Goal: Check status: Check status

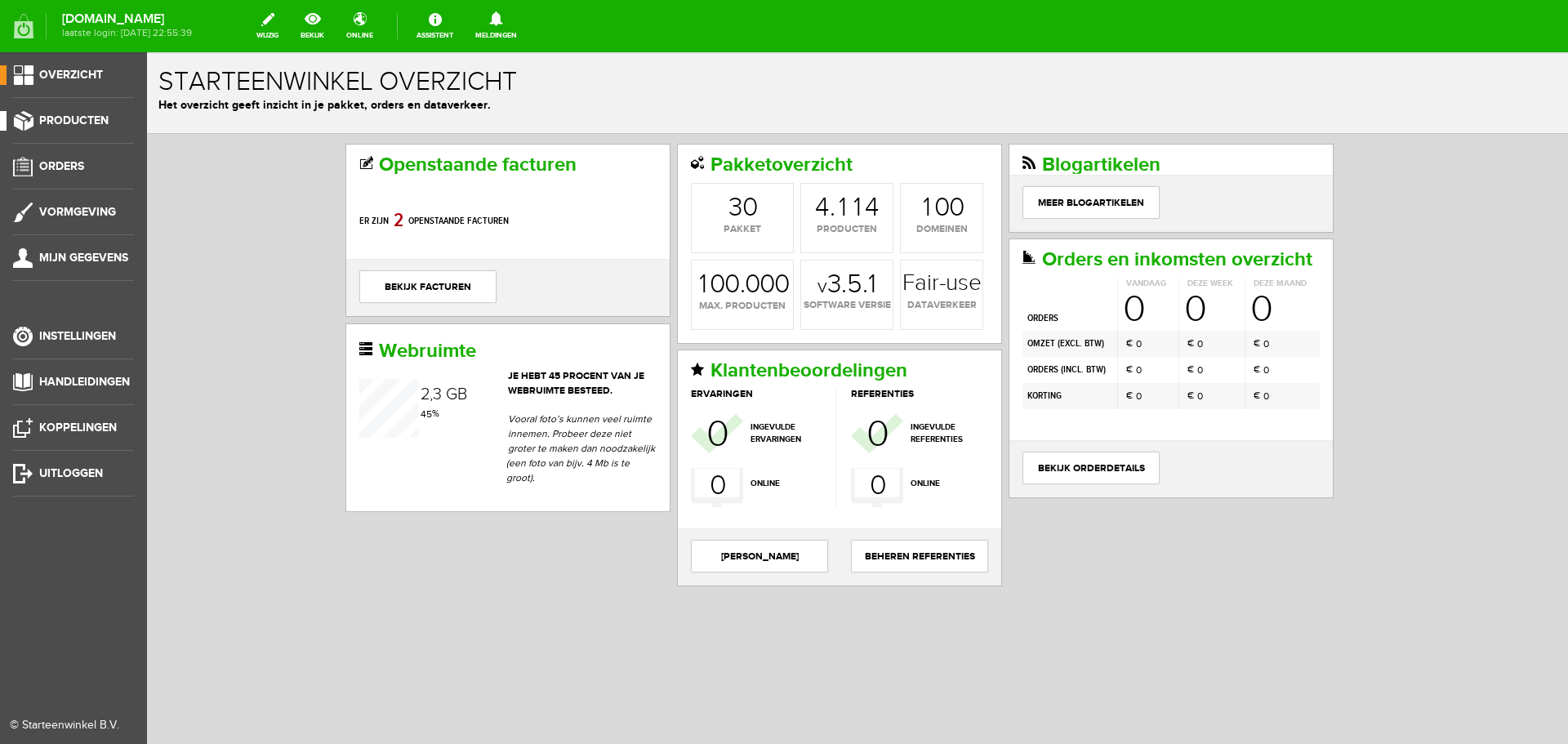
click at [50, 119] on span "Producten" at bounding box center [74, 120] width 70 height 14
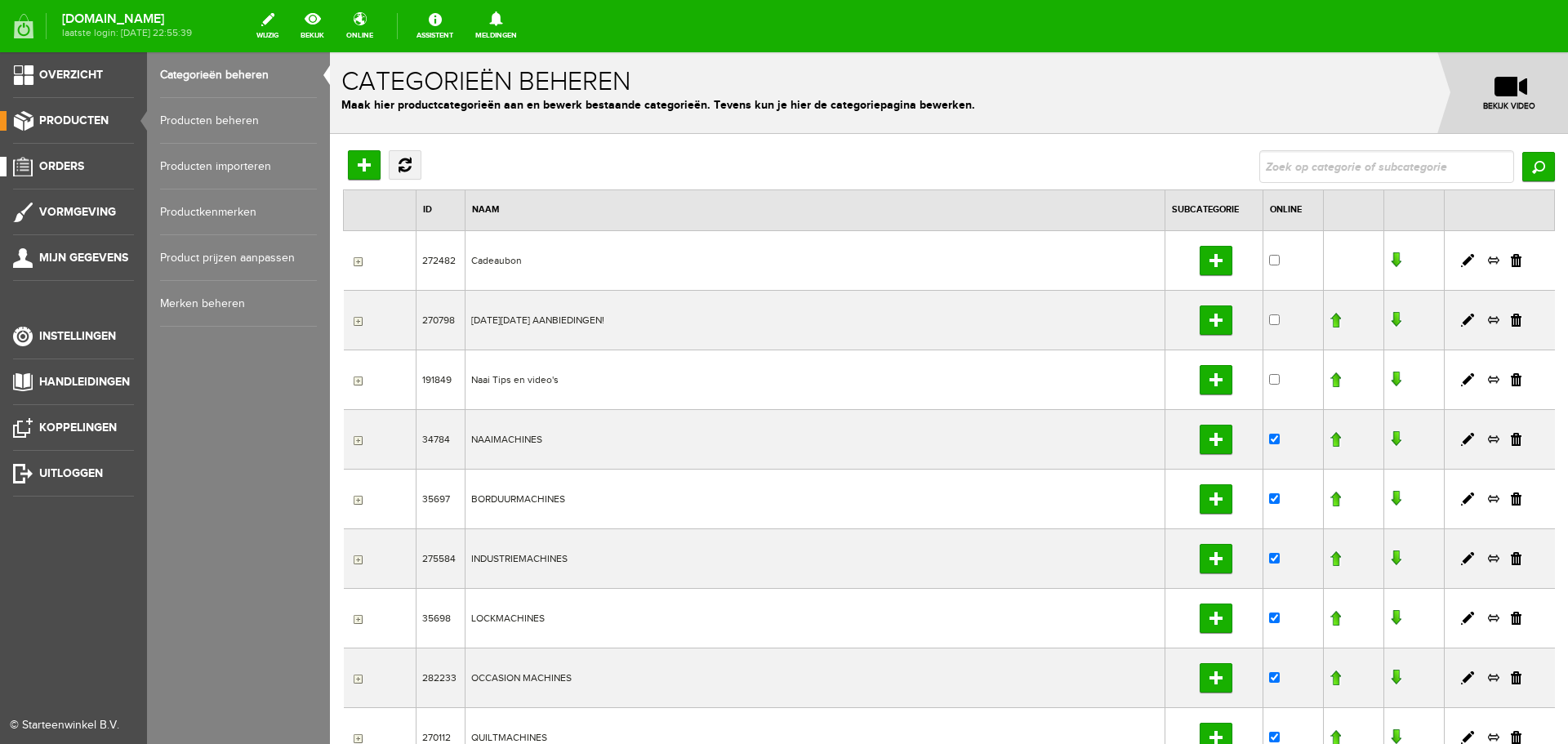
click at [72, 164] on span "Orders" at bounding box center [62, 165] width 45 height 14
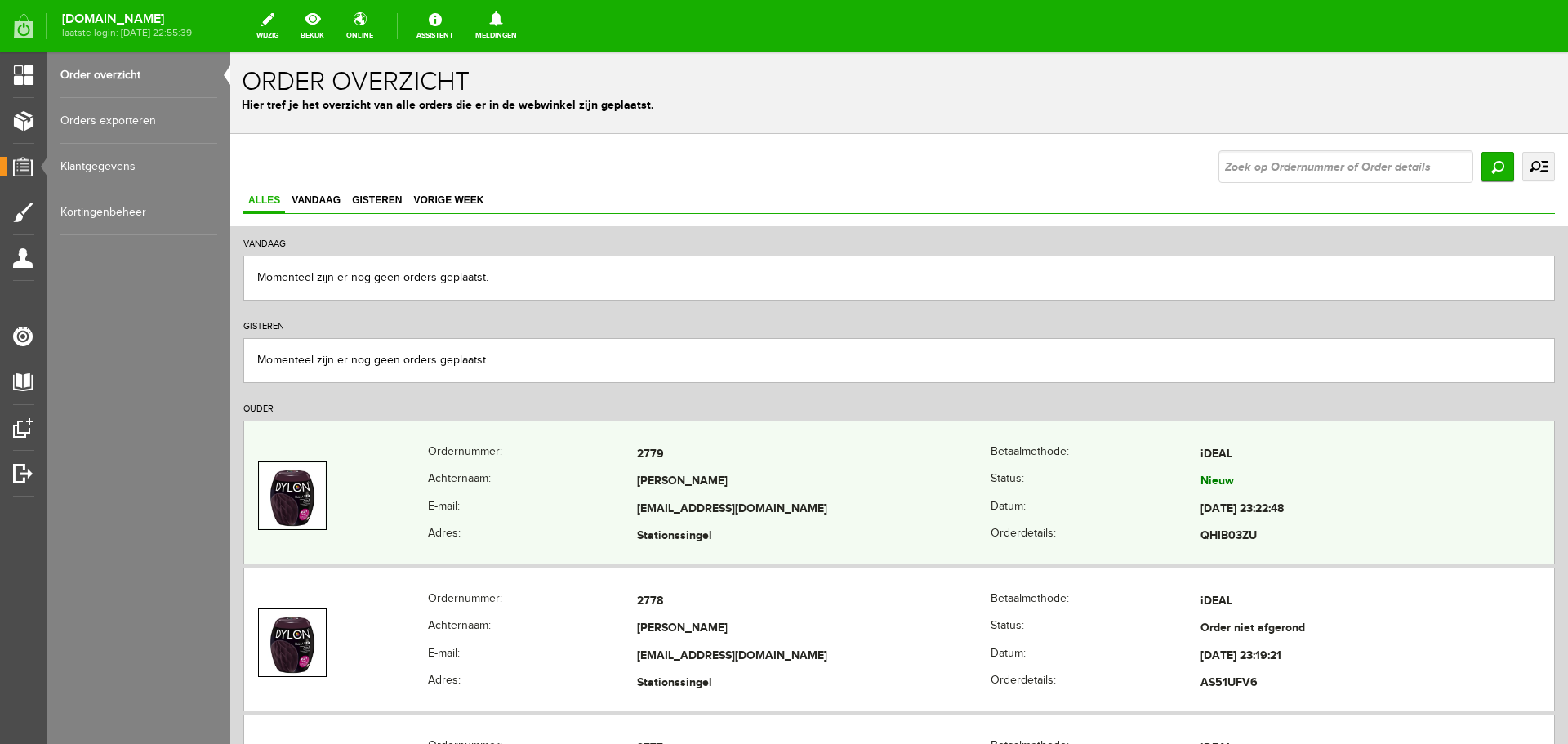
click at [779, 473] on td "[PERSON_NAME]" at bounding box center [813, 483] width 353 height 28
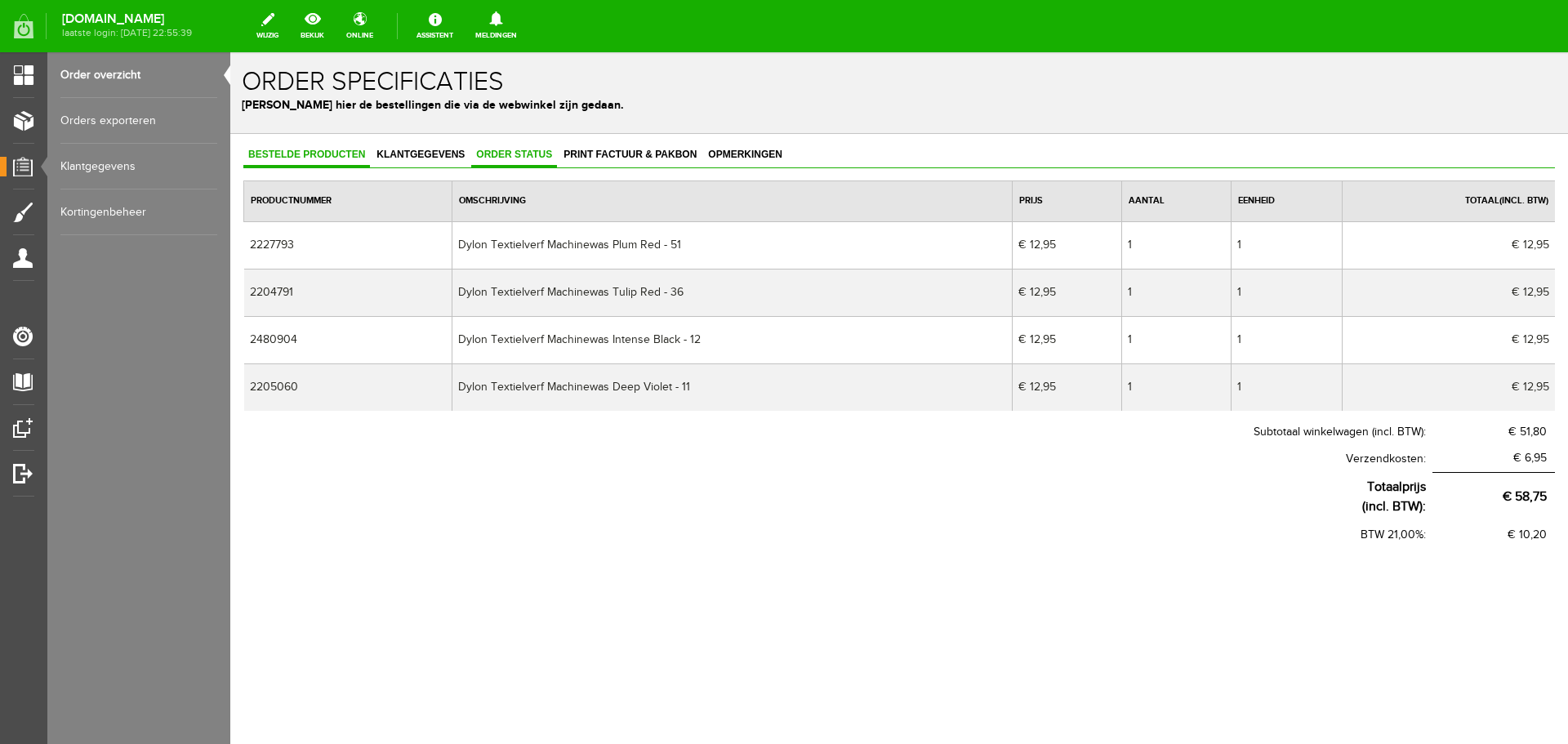
click at [511, 152] on span "Order status" at bounding box center [513, 154] width 85 height 11
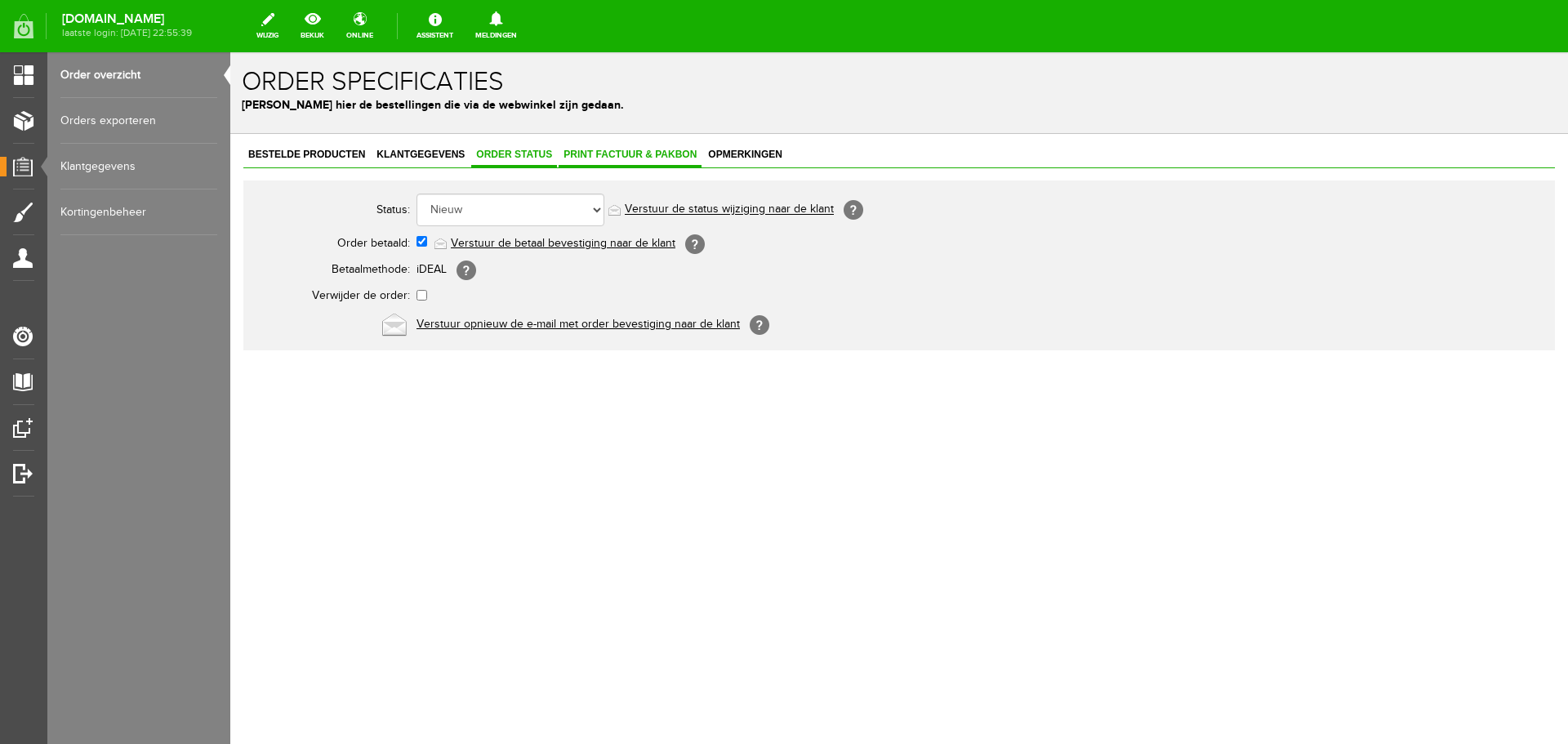
click at [583, 149] on span "Print factuur & pakbon" at bounding box center [630, 154] width 143 height 11
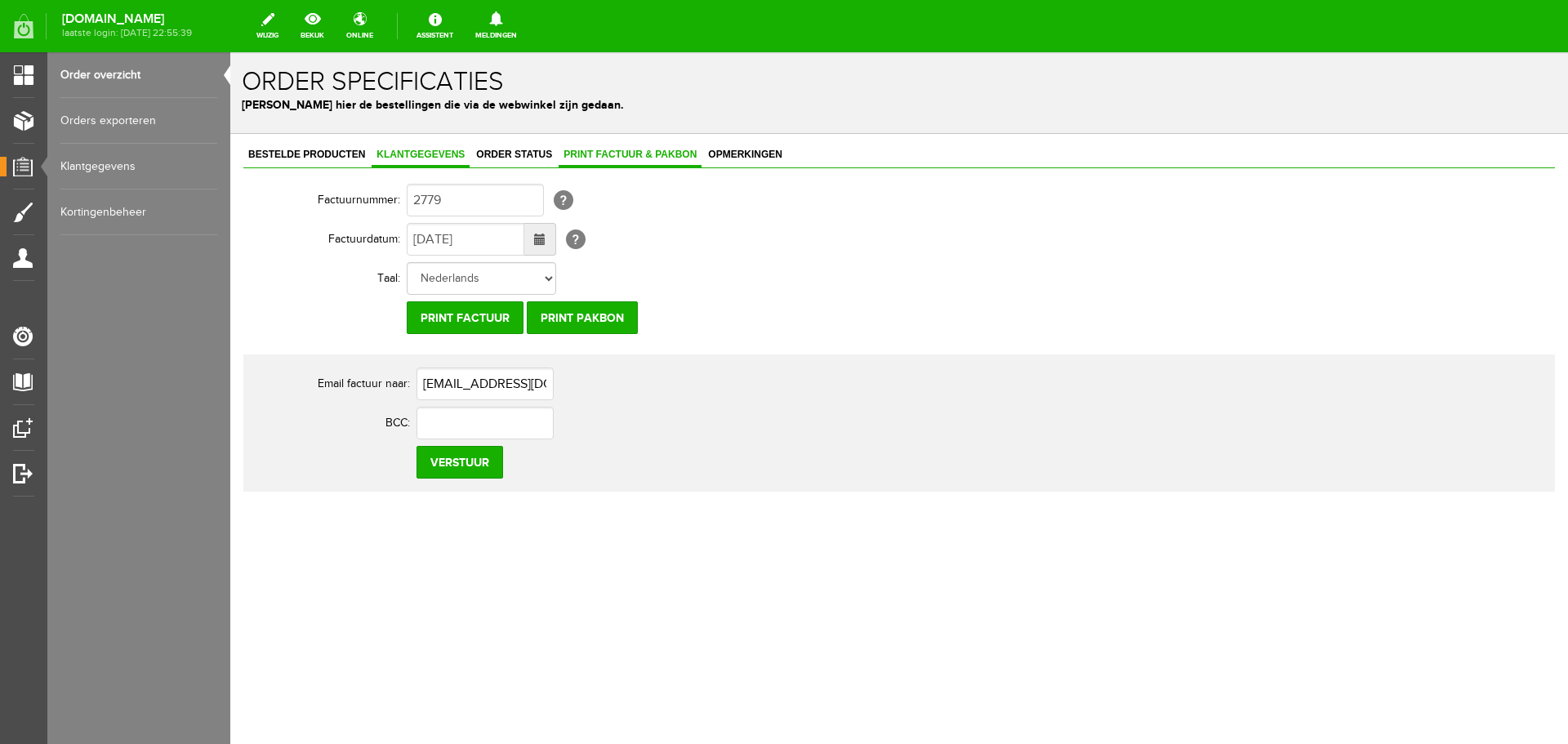
click at [413, 152] on span "Klantgegevens" at bounding box center [420, 154] width 98 height 11
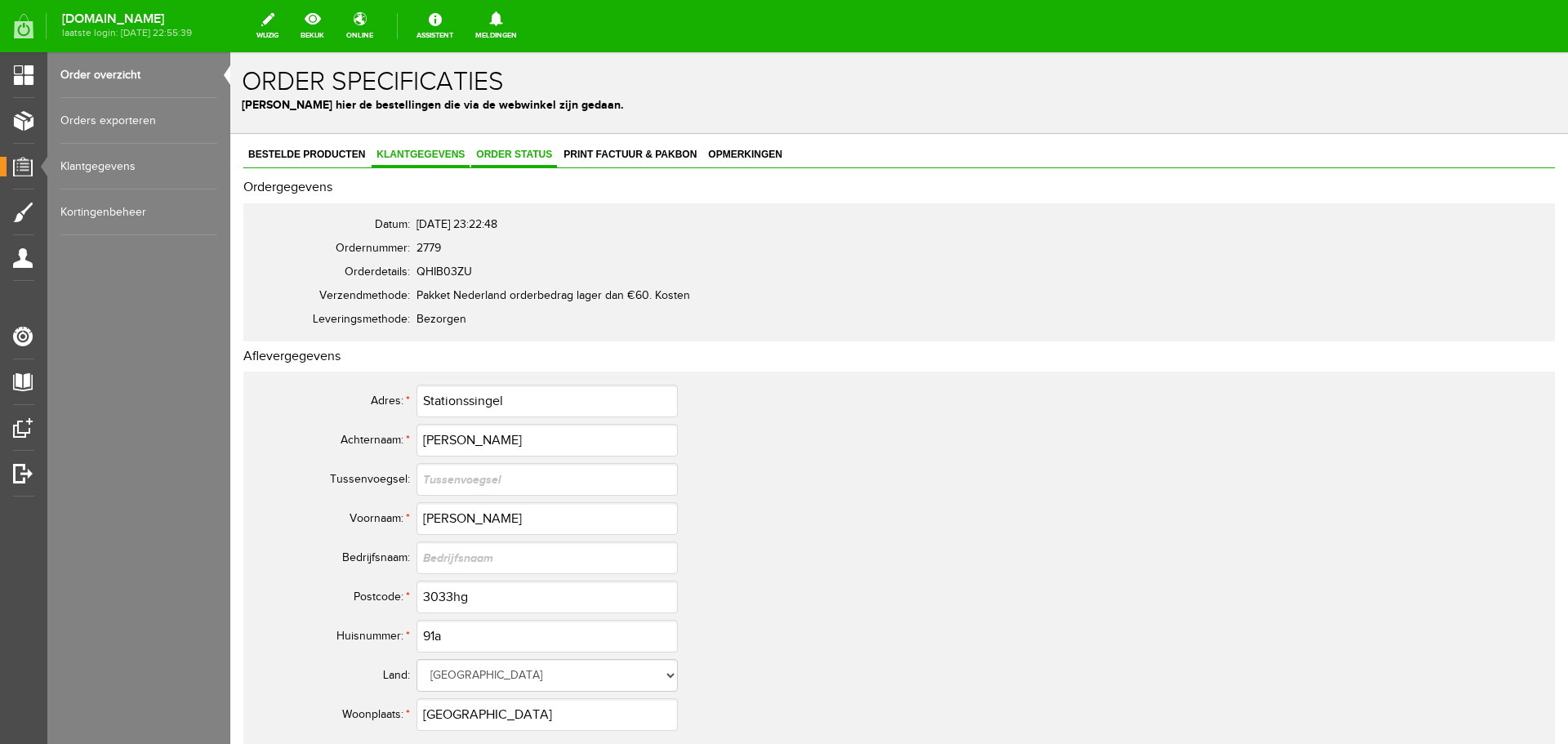
click at [510, 149] on span "Order status" at bounding box center [513, 154] width 85 height 11
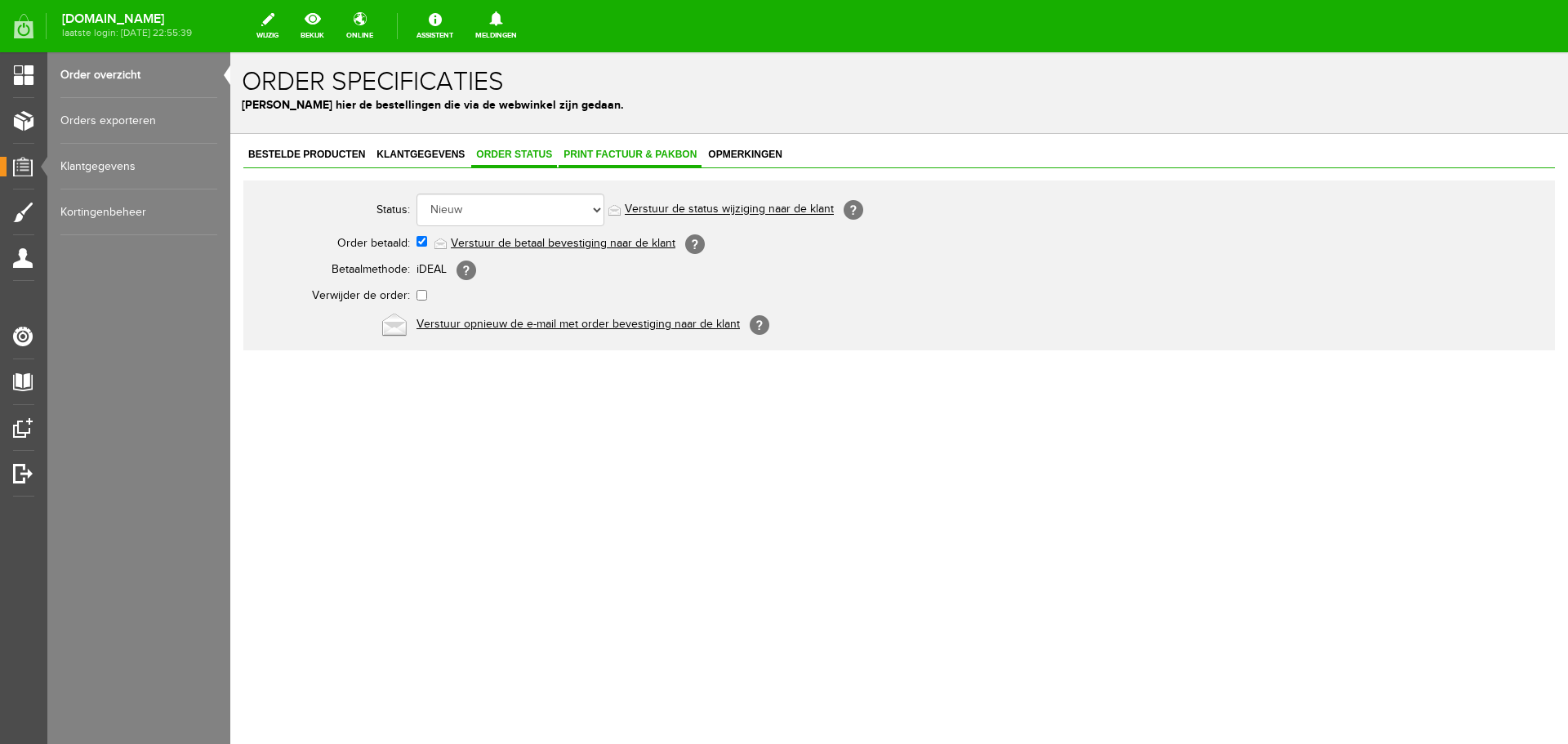
click at [602, 152] on span "Print factuur & pakbon" at bounding box center [630, 154] width 143 height 11
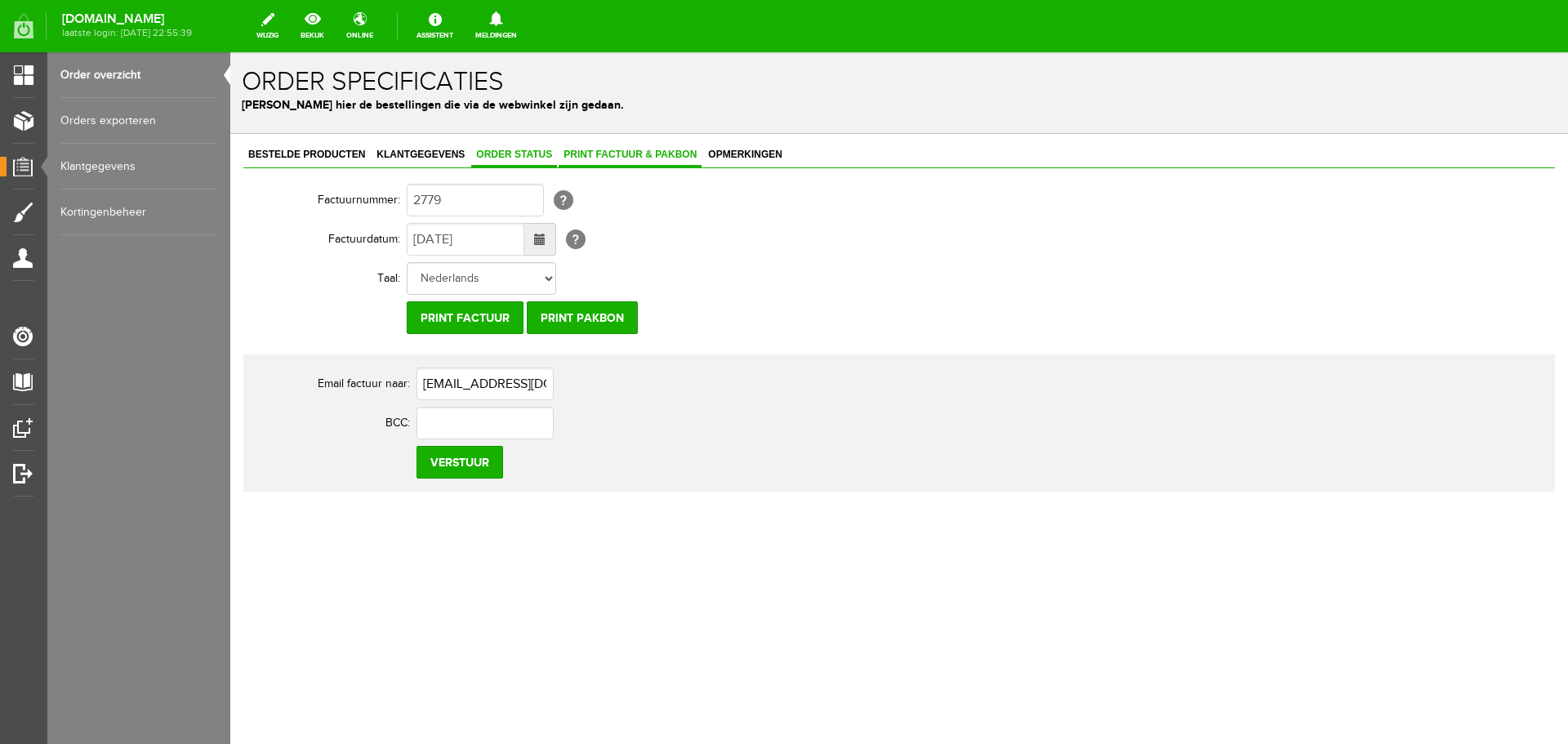
click at [510, 153] on span "Order status" at bounding box center [513, 154] width 85 height 11
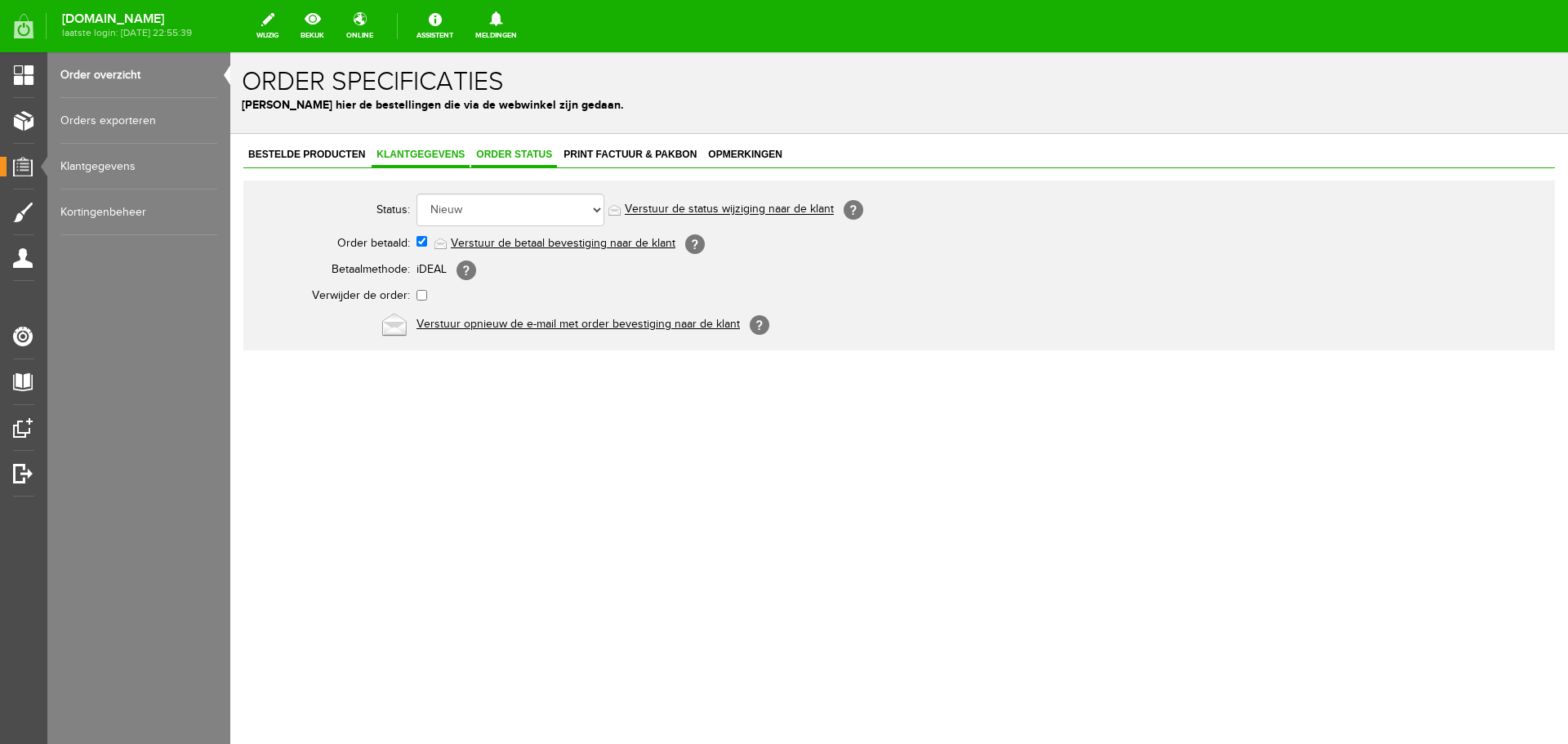
click at [422, 152] on span "Klantgegevens" at bounding box center [420, 154] width 98 height 11
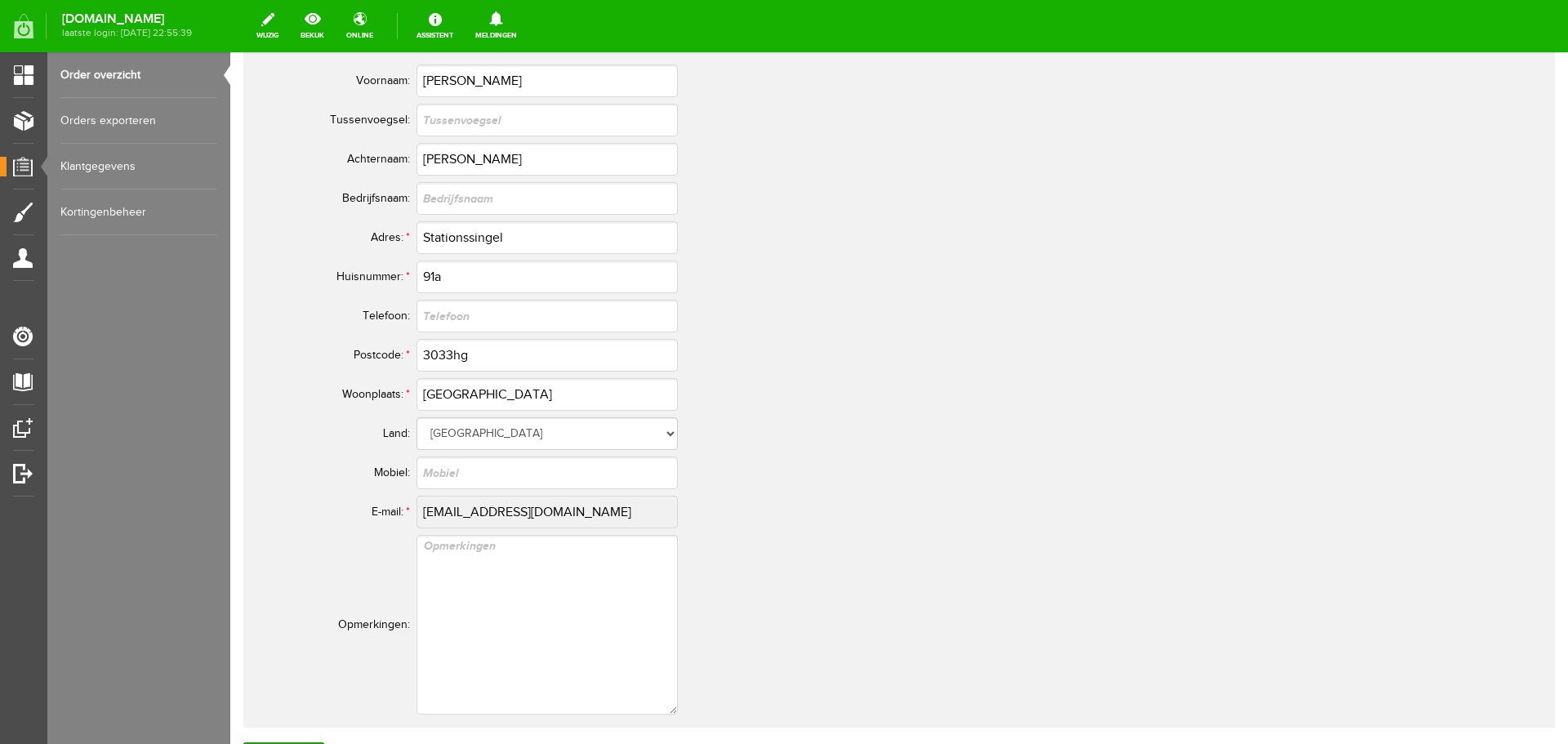
scroll to position [817, 0]
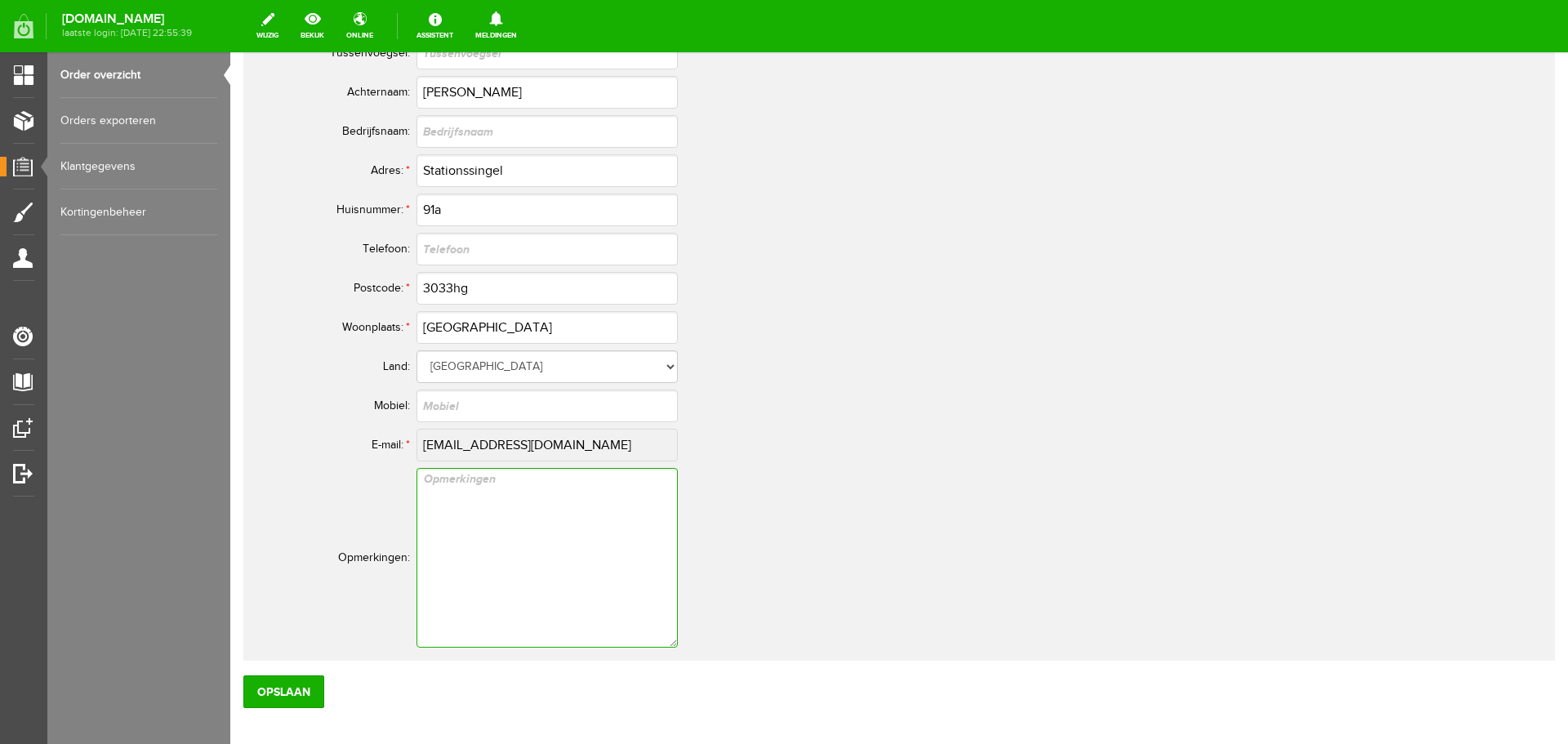
click at [597, 511] on textarea at bounding box center [547, 558] width 262 height 180
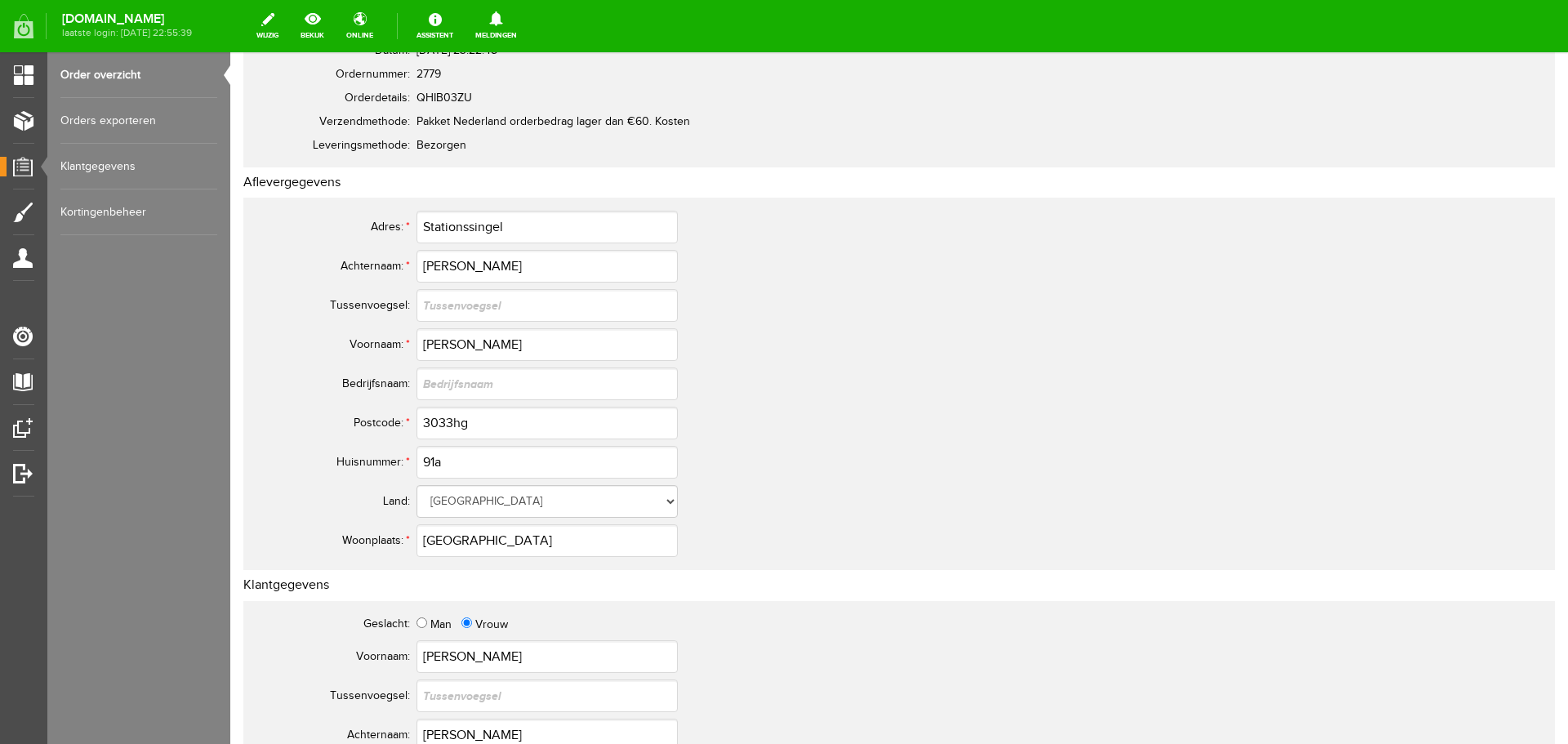
scroll to position [0, 0]
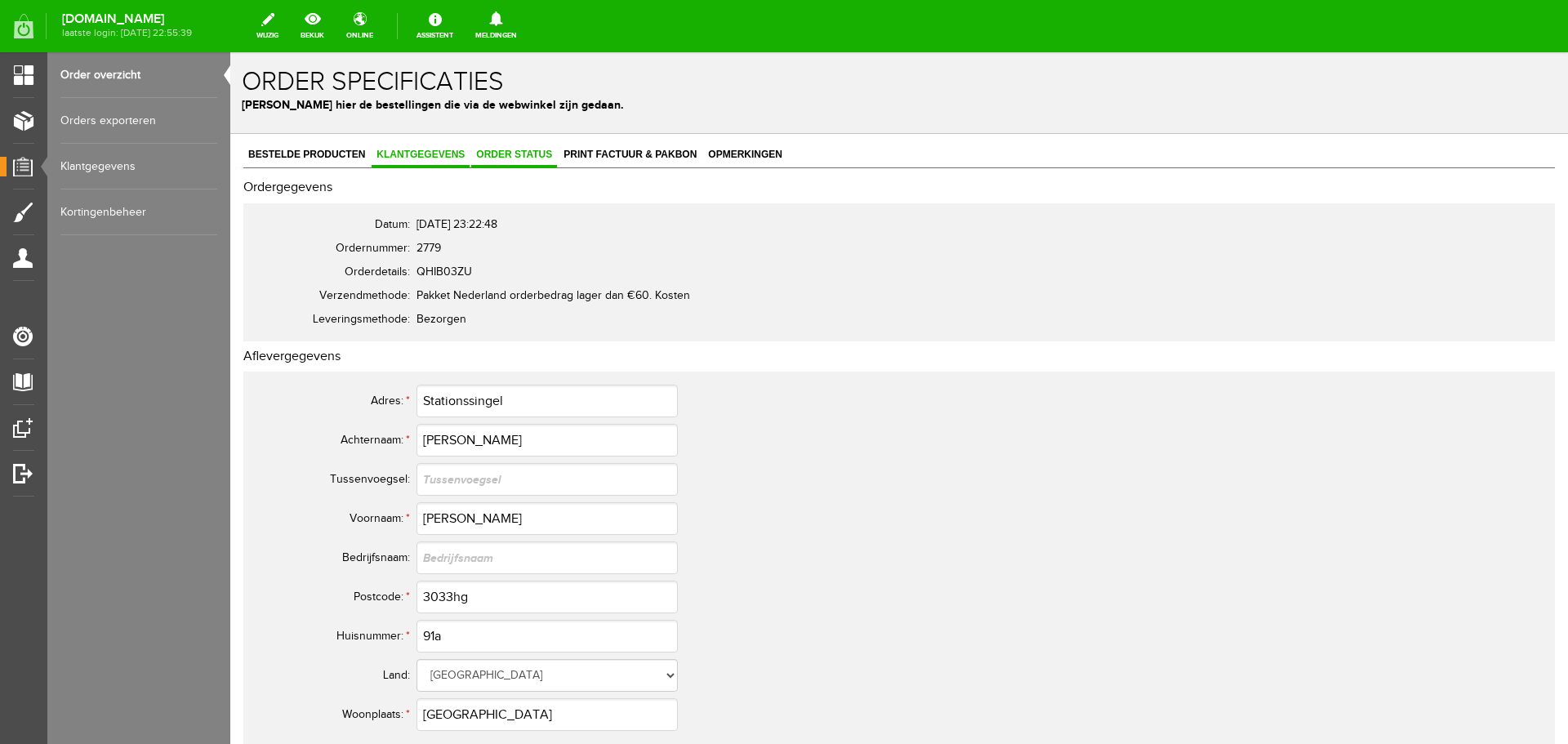
click at [532, 155] on span "Order status" at bounding box center [513, 154] width 85 height 11
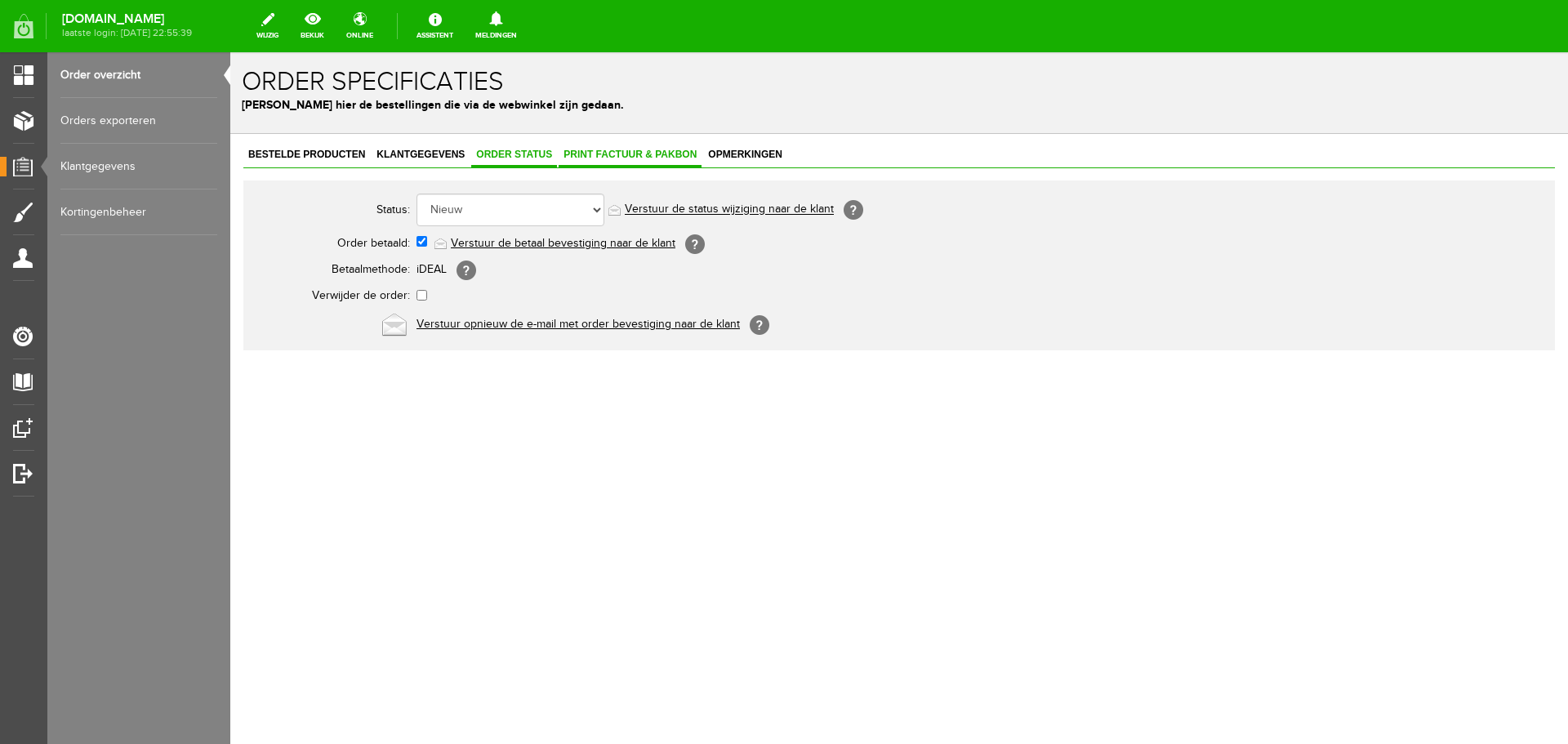
click at [577, 152] on span "Print factuur & pakbon" at bounding box center [630, 154] width 143 height 11
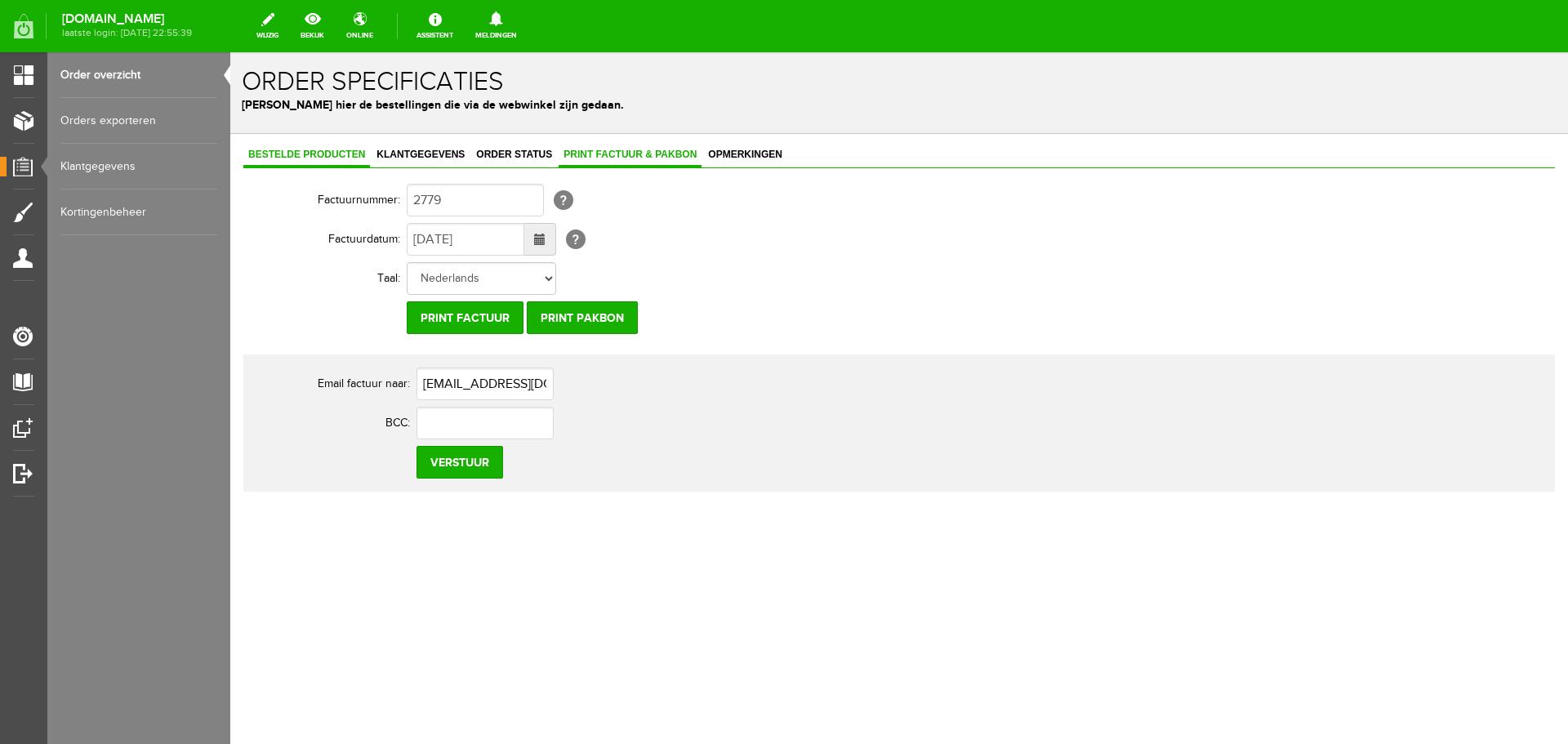
click at [301, 150] on span "Bestelde producten" at bounding box center [307, 154] width 127 height 11
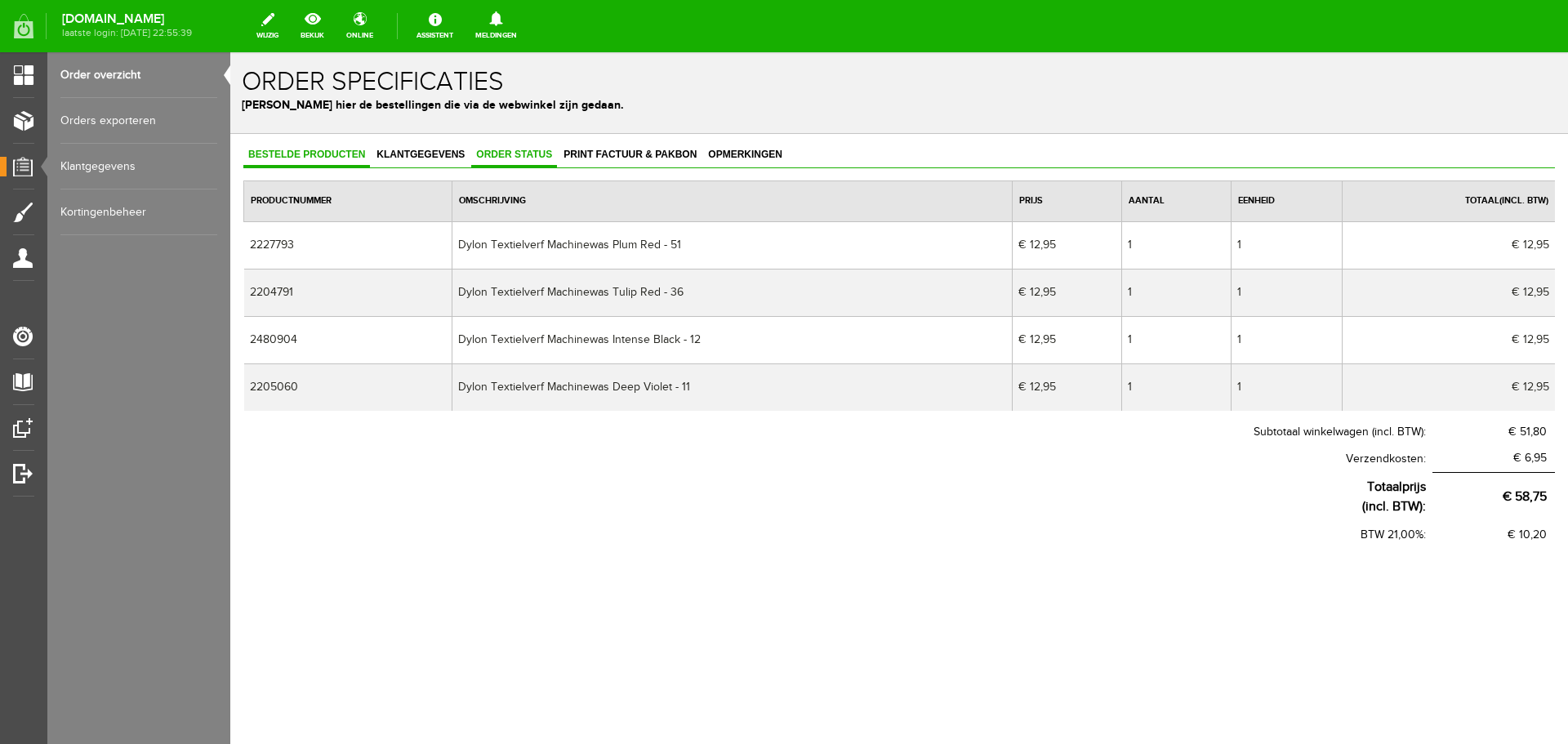
click at [489, 152] on span "Order status" at bounding box center [513, 154] width 85 height 11
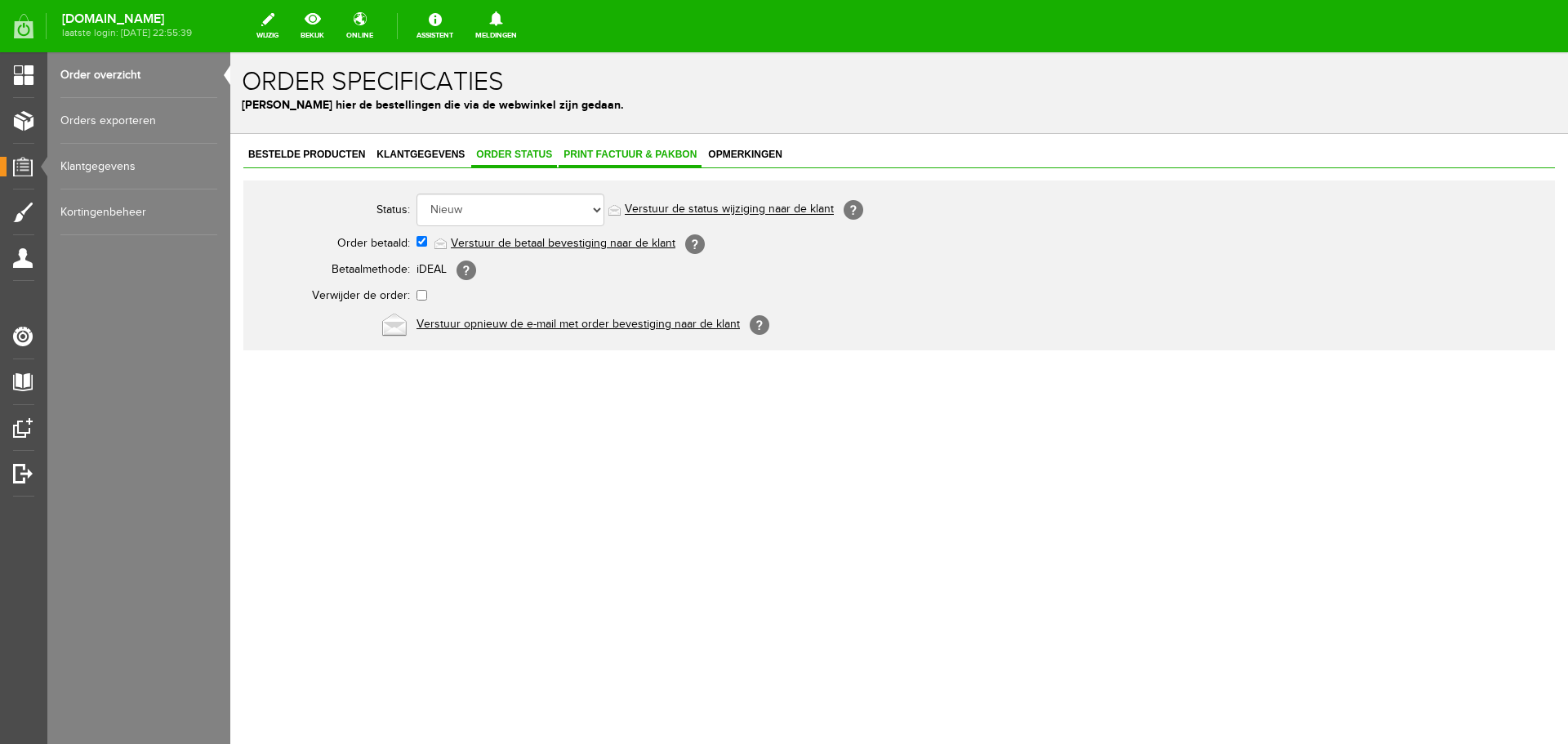
click at [599, 153] on span "Print factuur & pakbon" at bounding box center [630, 154] width 143 height 11
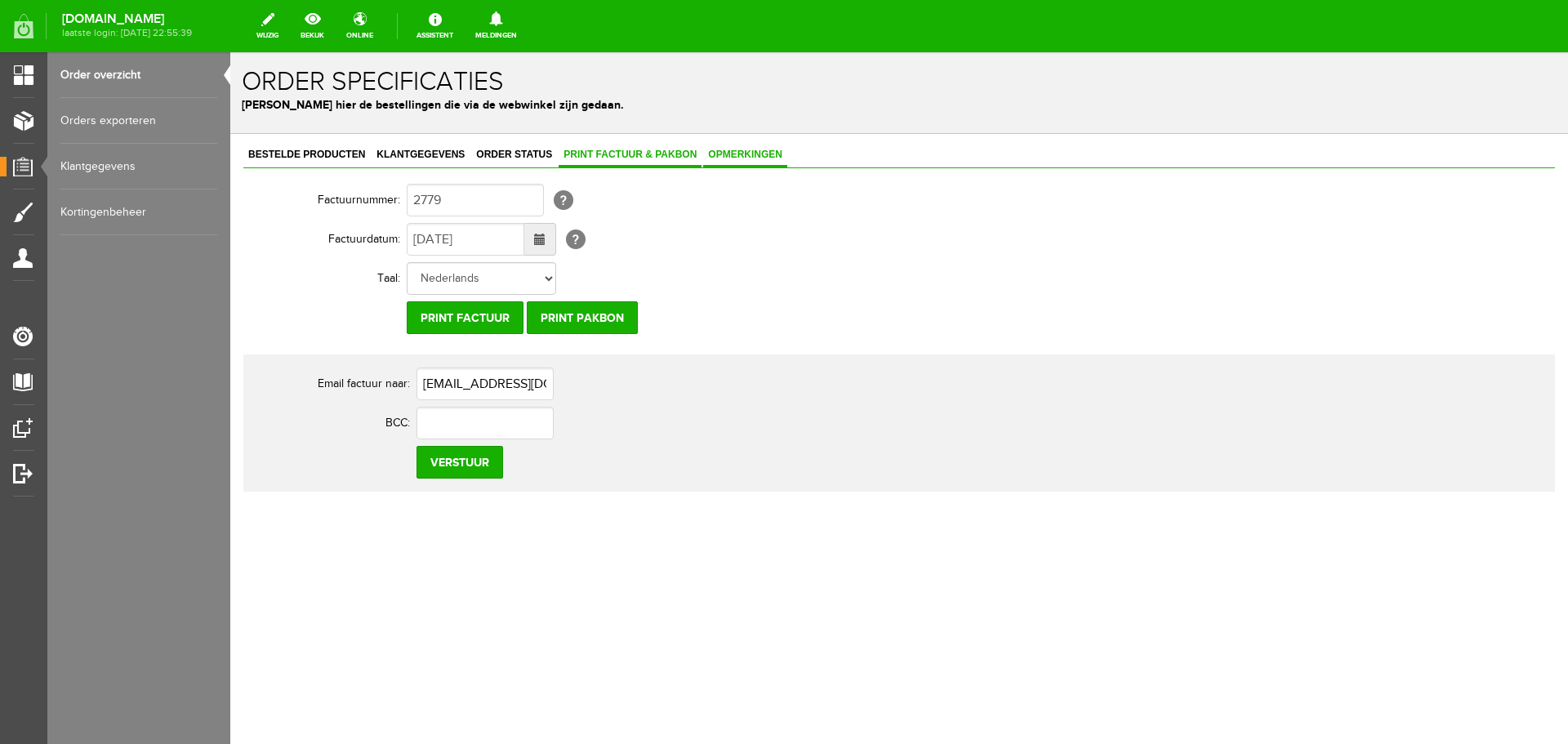
click at [731, 152] on span "Opmerkingen" at bounding box center [745, 154] width 84 height 11
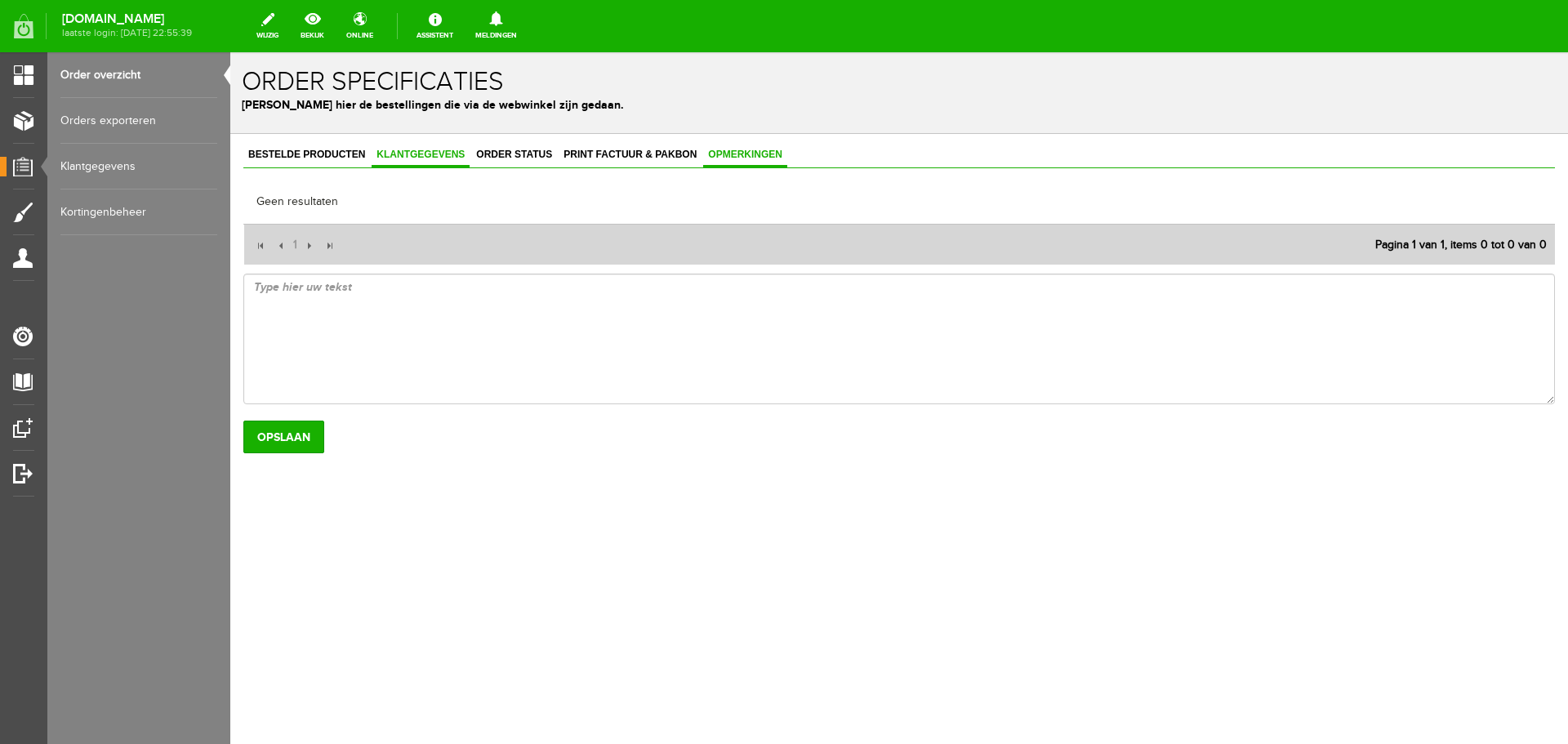
click at [442, 152] on span "Klantgegevens" at bounding box center [420, 154] width 98 height 11
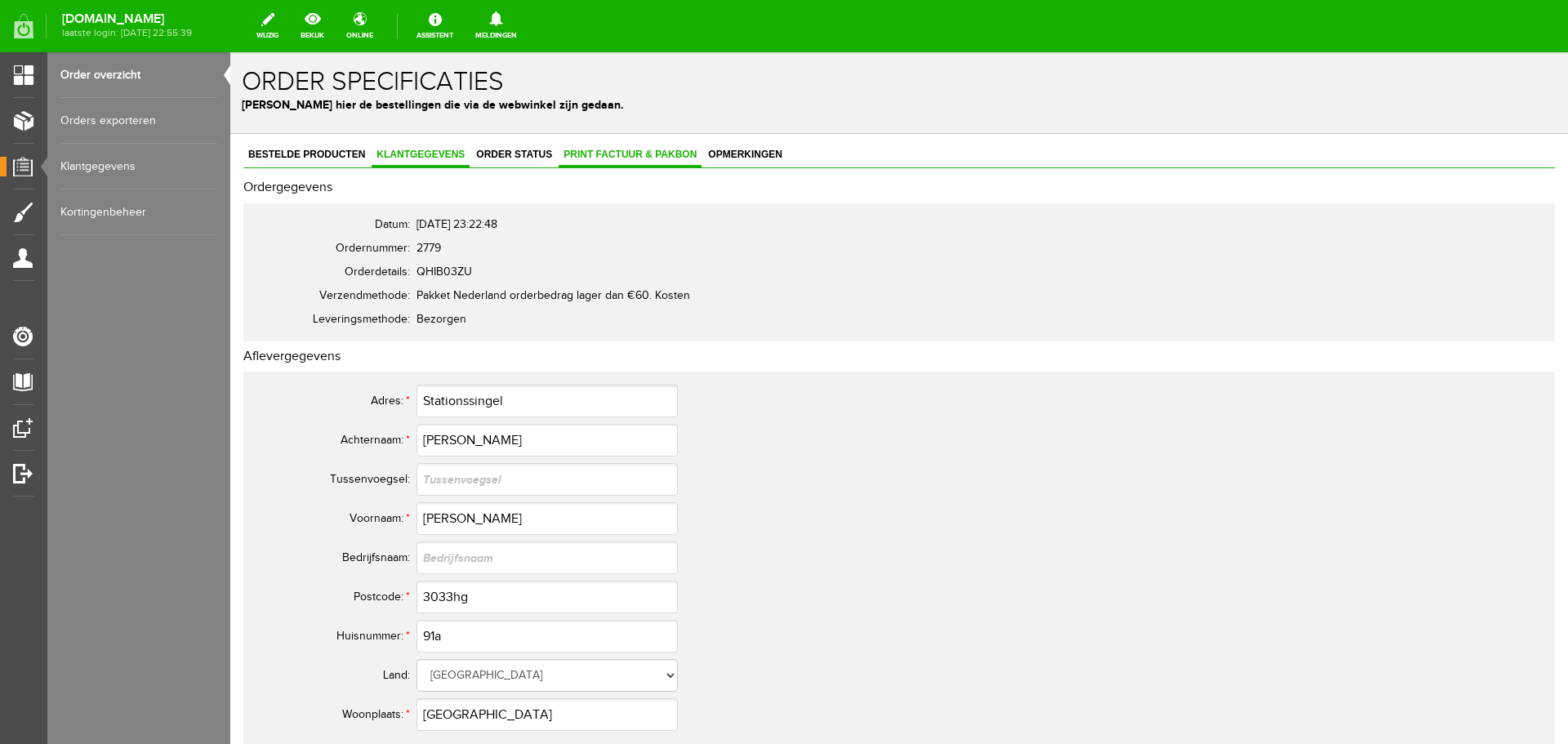
click at [608, 152] on span "Print factuur & pakbon" at bounding box center [630, 154] width 143 height 11
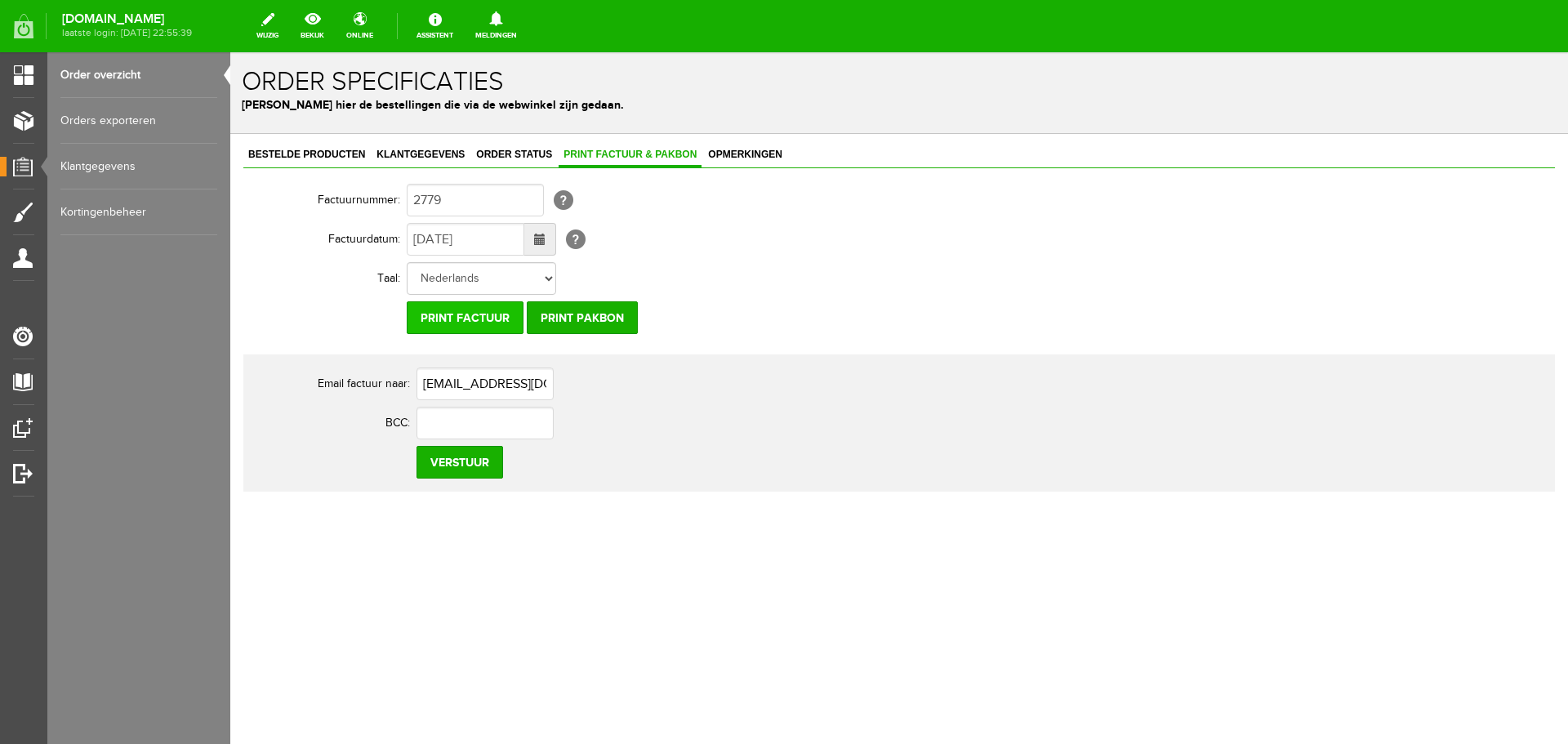
click at [466, 317] on input "Print factuur" at bounding box center [465, 318] width 117 height 33
drag, startPoint x: 551, startPoint y: 384, endPoint x: 409, endPoint y: 387, distance: 142.0
click at [409, 387] on tr "Email factuur naar: [EMAIL_ADDRESS][DOMAIN_NAME]" at bounding box center [645, 384] width 784 height 39
